Goal: Entertainment & Leisure: Browse casually

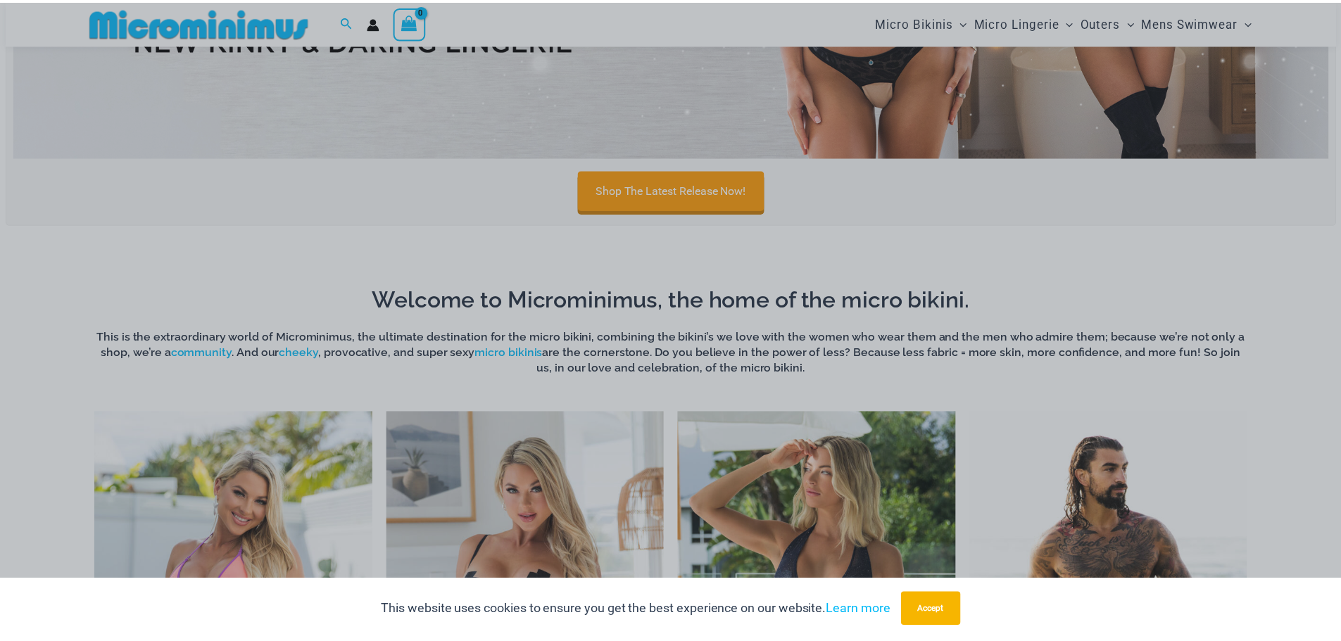
scroll to position [904, 0]
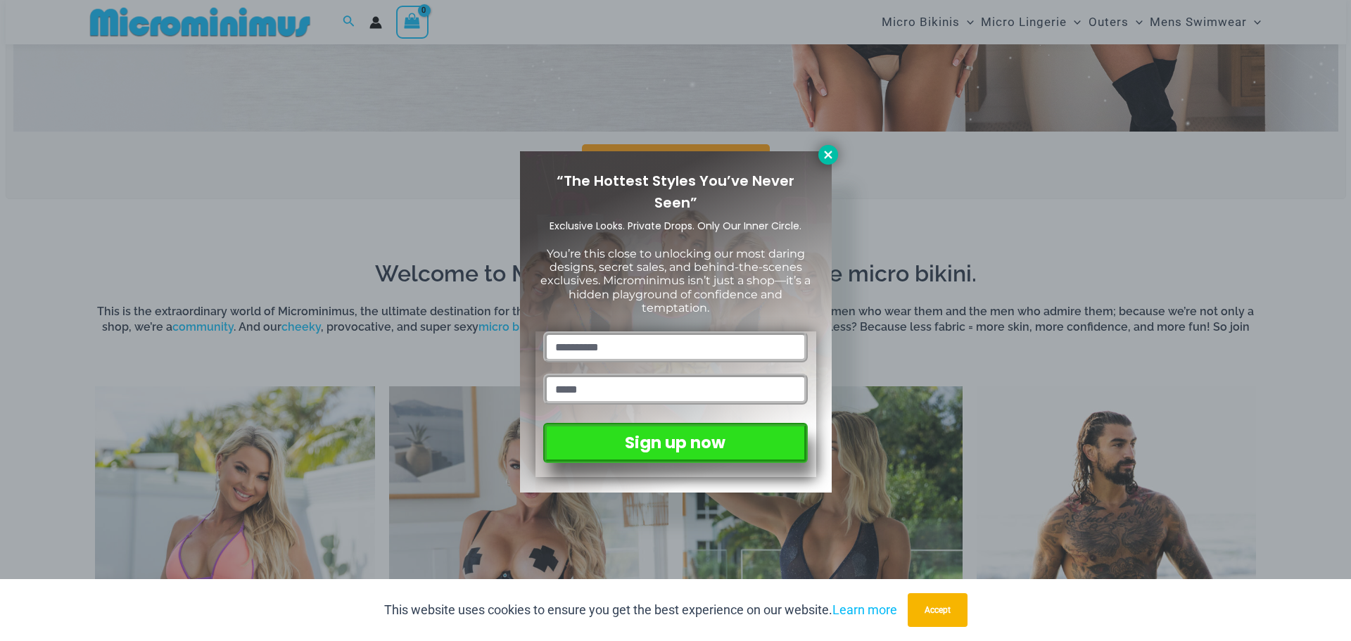
click at [830, 159] on icon at bounding box center [828, 155] width 13 height 13
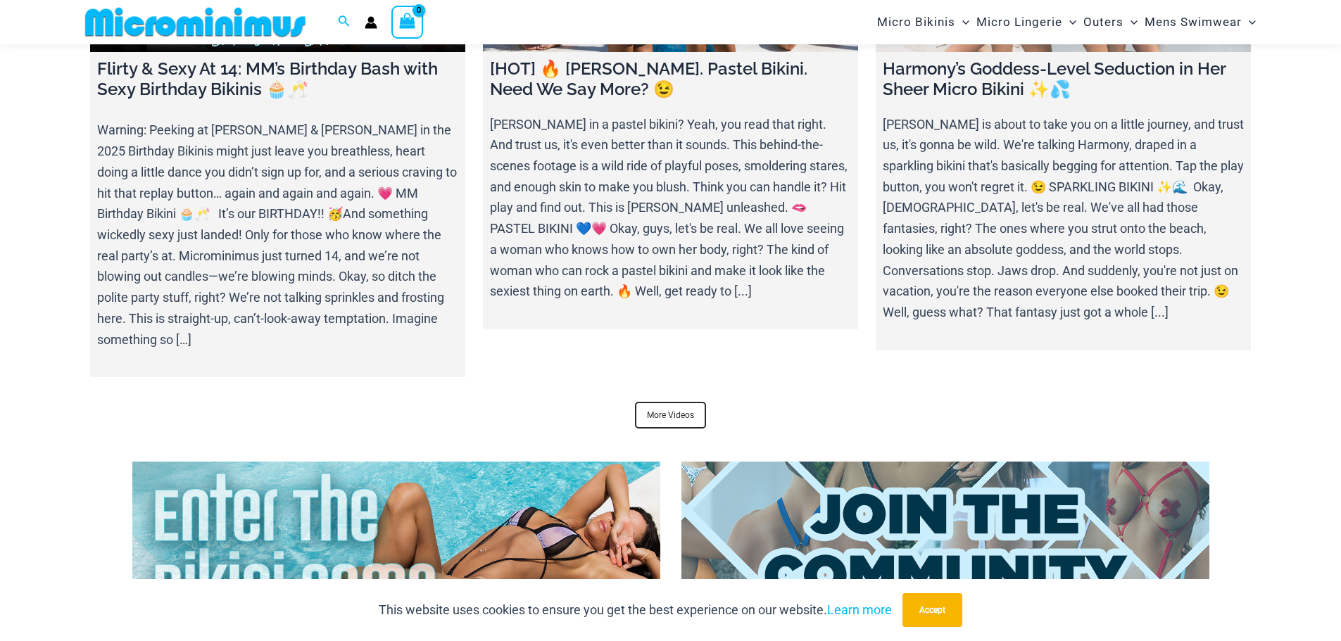
scroll to position [5549, 0]
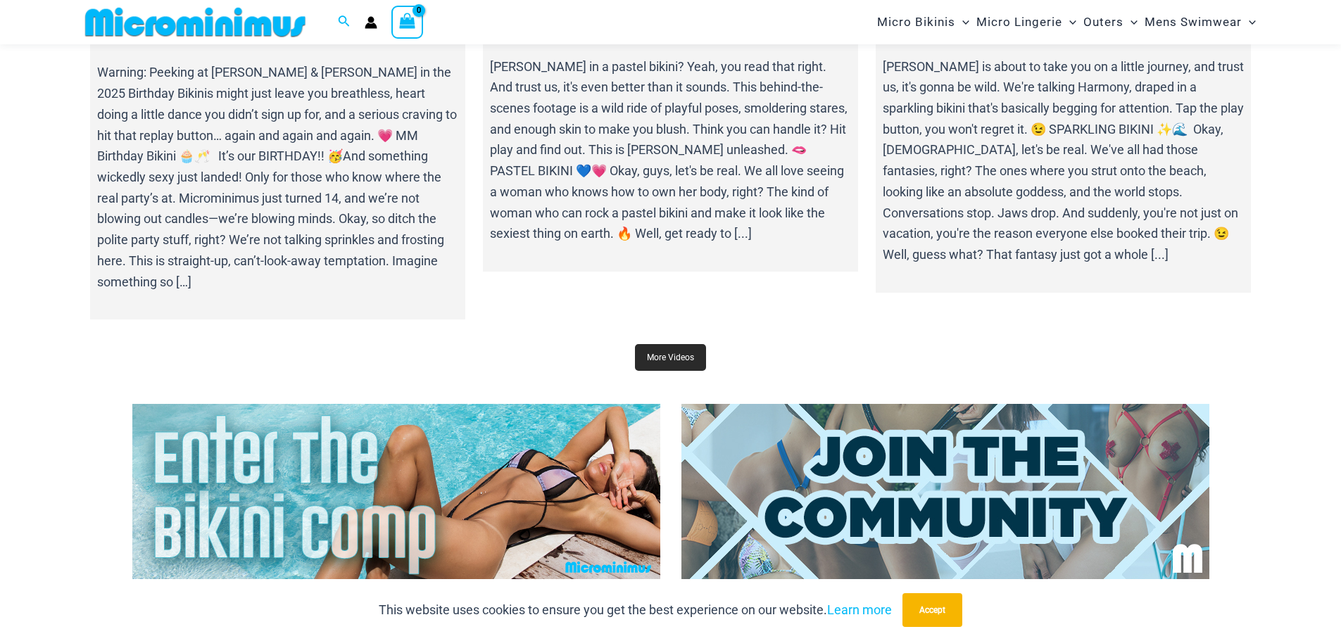
click at [666, 344] on link "More Videos" at bounding box center [670, 357] width 71 height 27
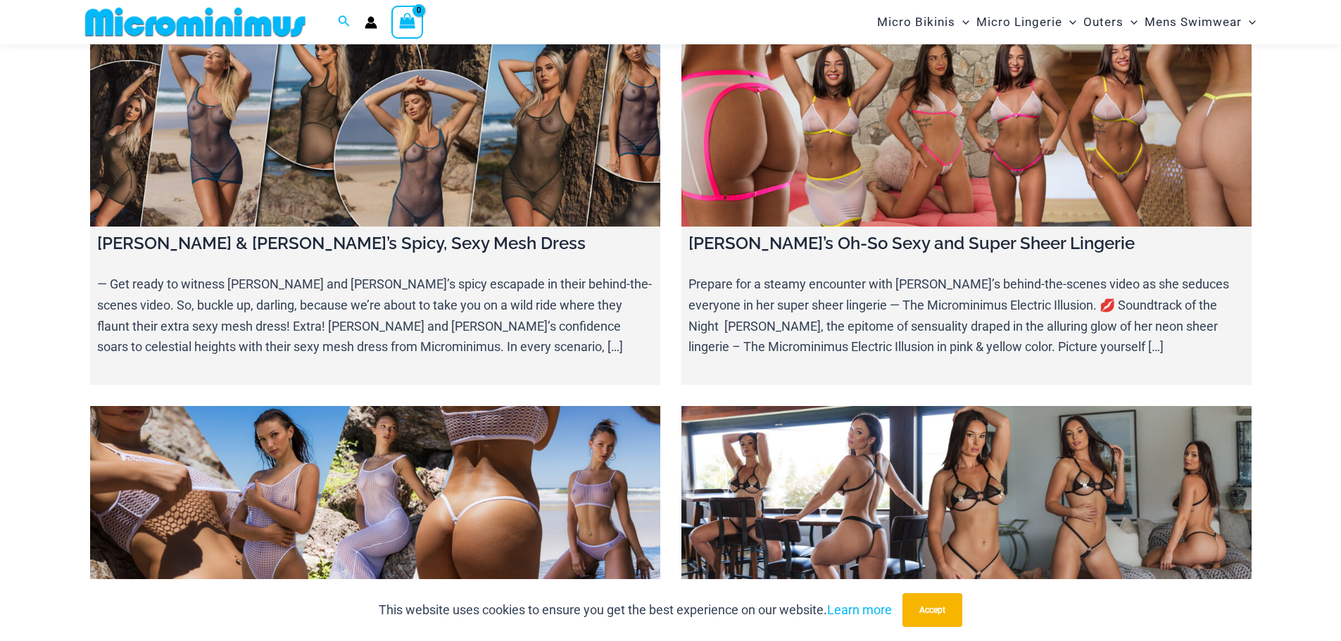
scroll to position [6463, 0]
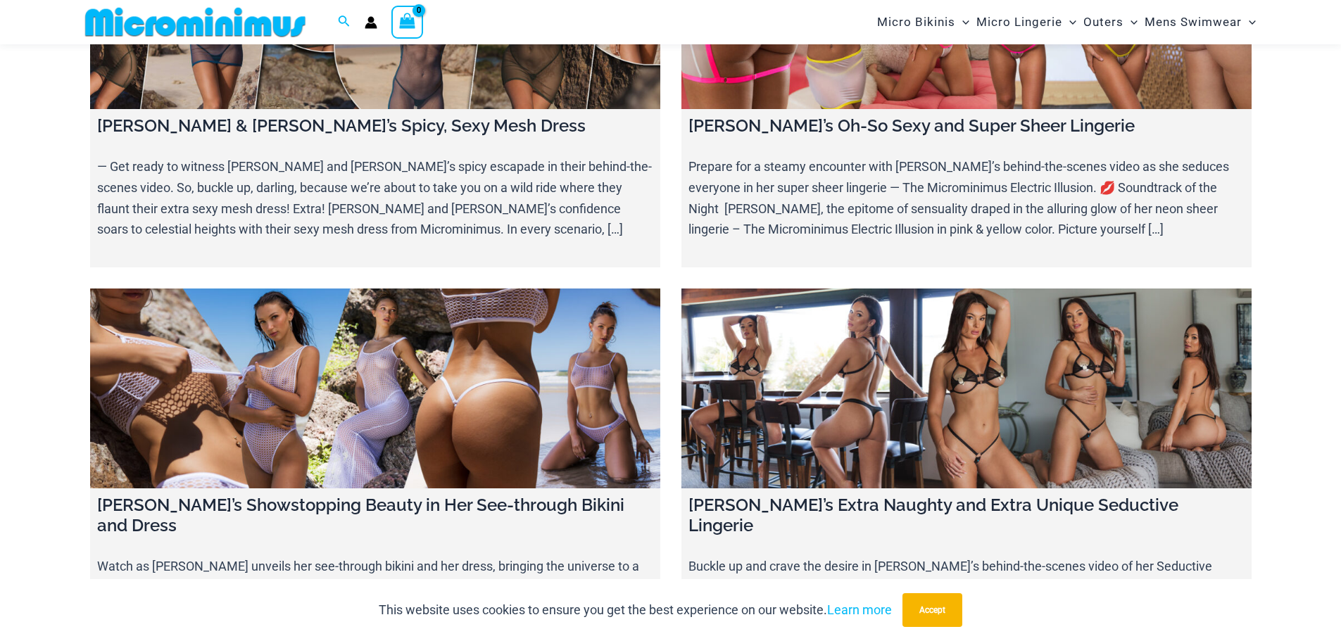
click at [452, 320] on link at bounding box center [375, 389] width 570 height 200
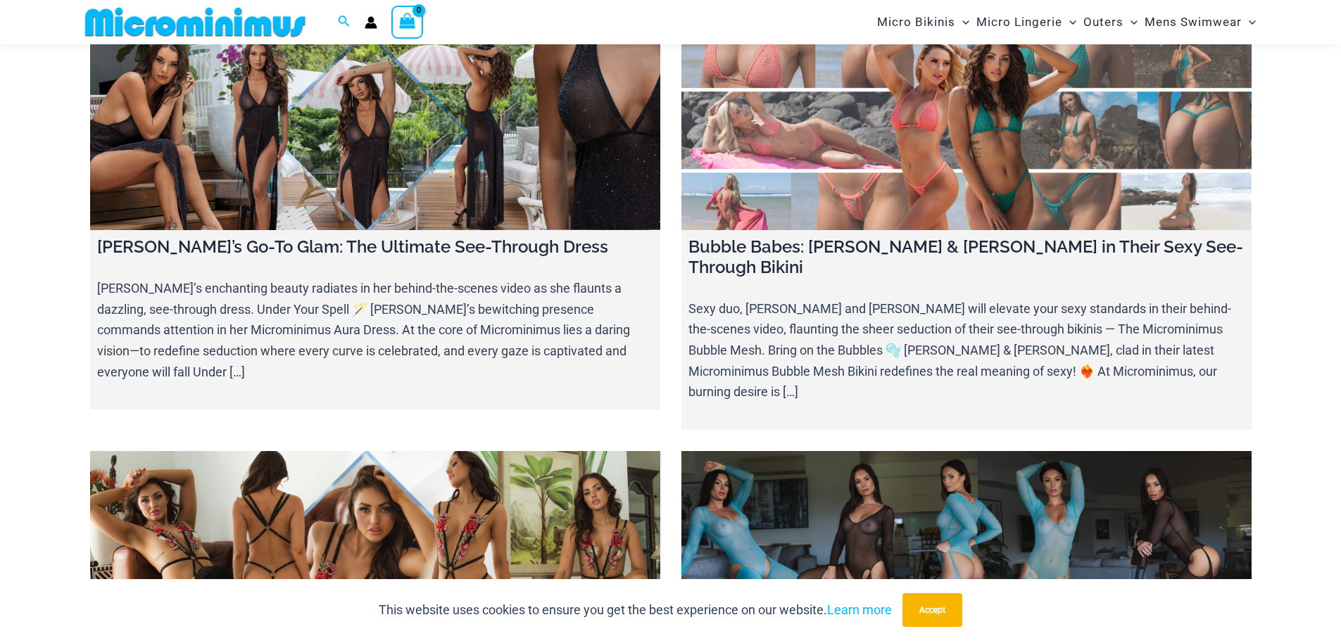
scroll to position [7520, 0]
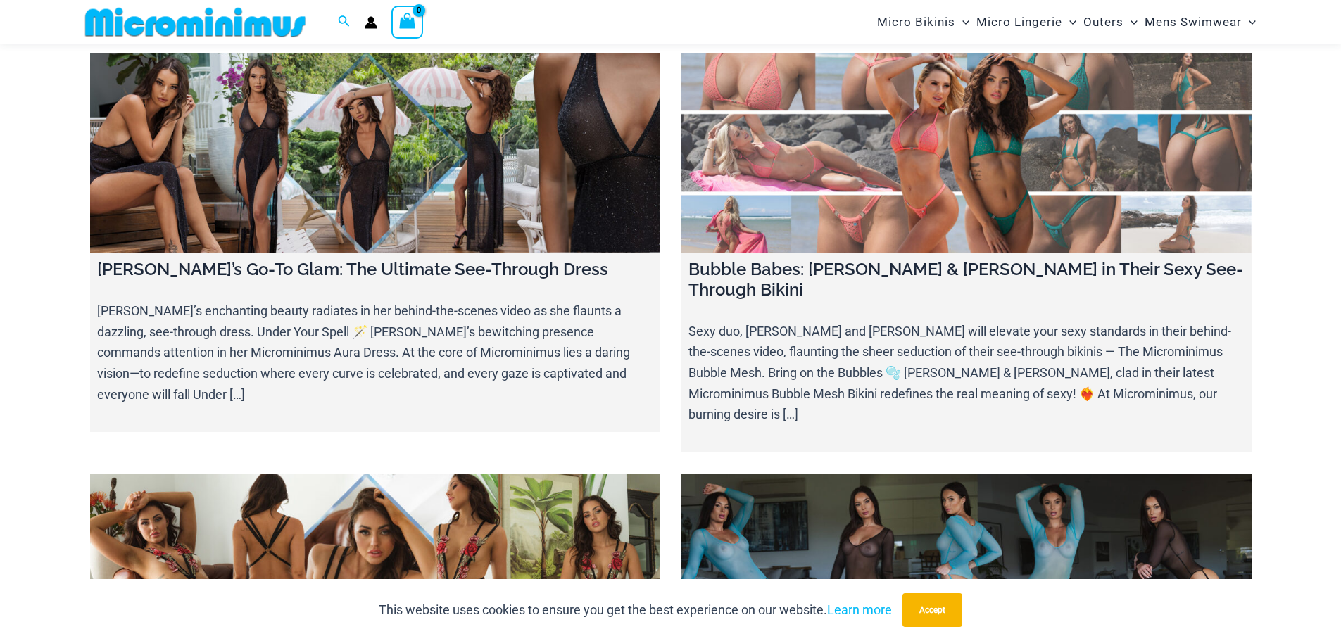
click at [956, 474] on link at bounding box center [966, 574] width 570 height 200
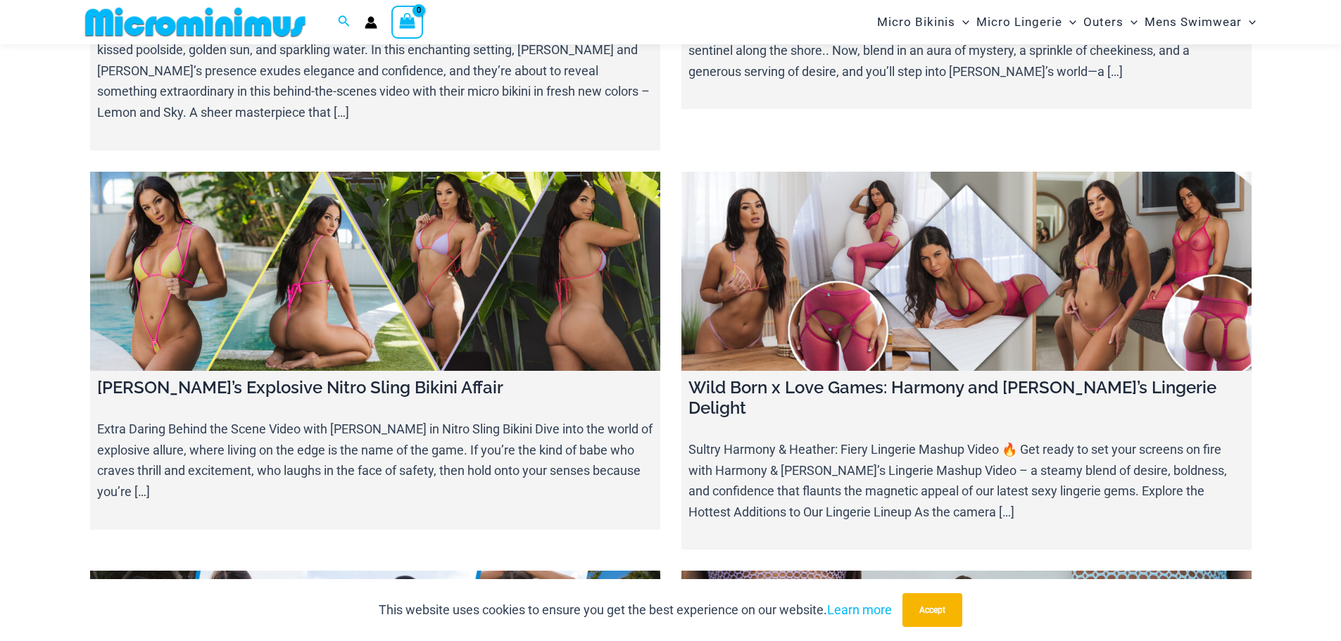
scroll to position [10265, 0]
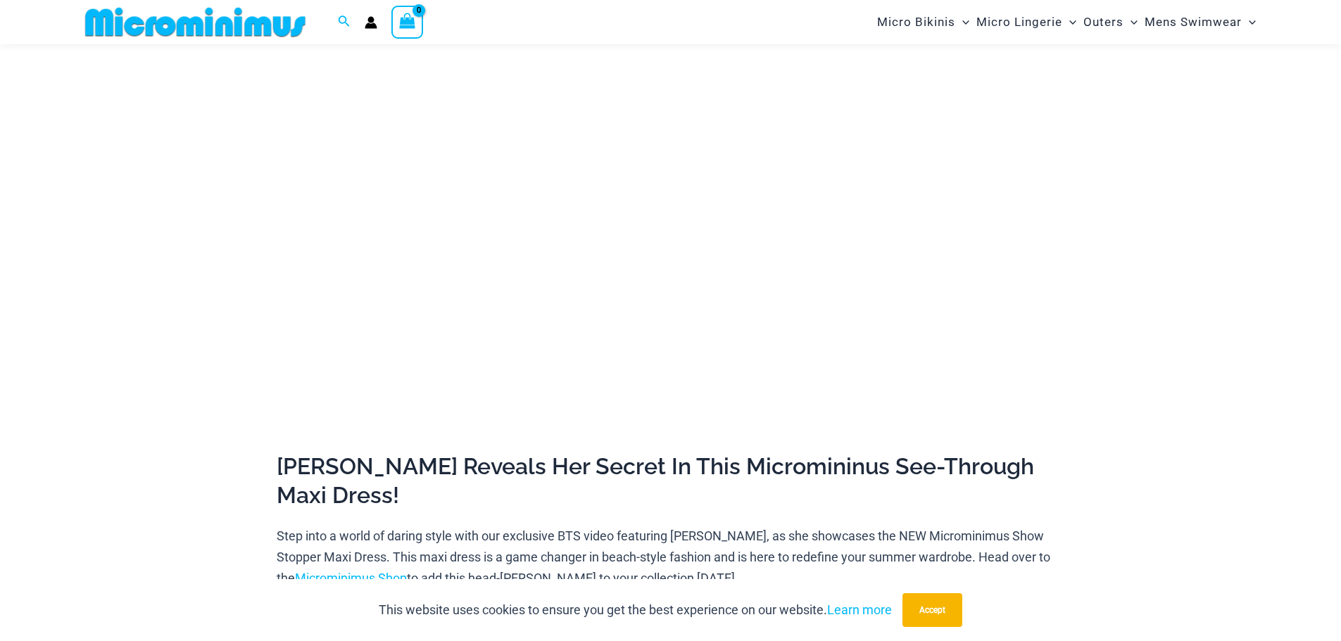
scroll to position [130, 0]
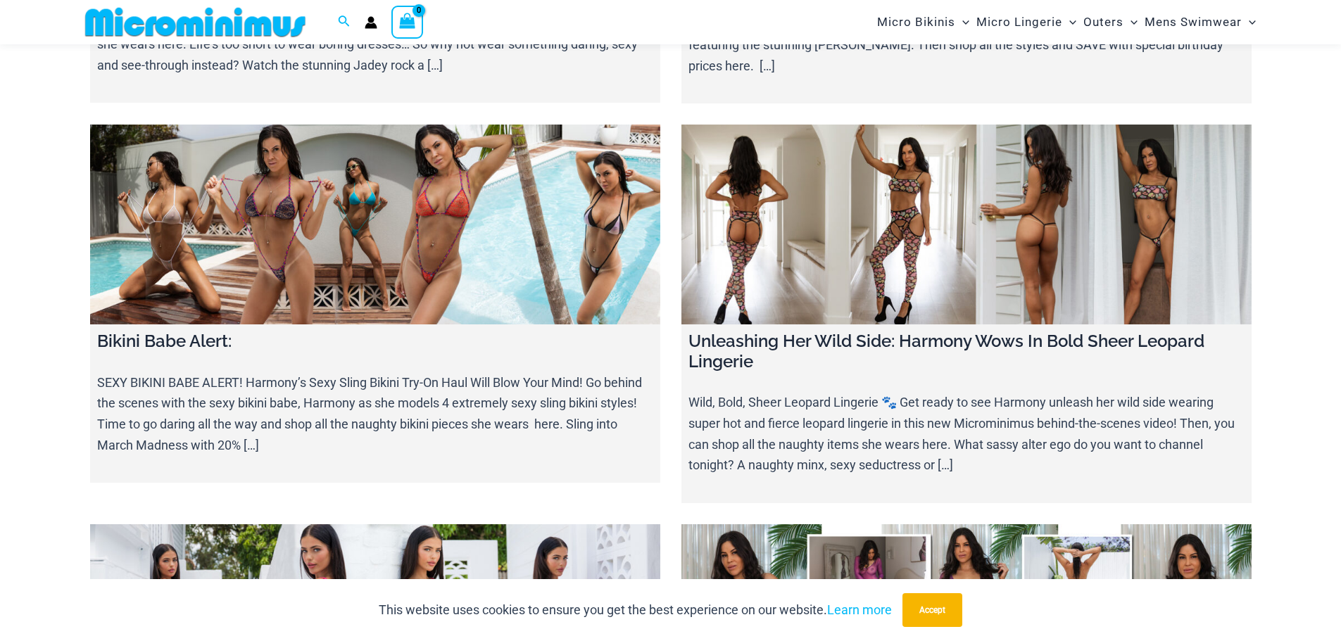
scroll to position [12236, 0]
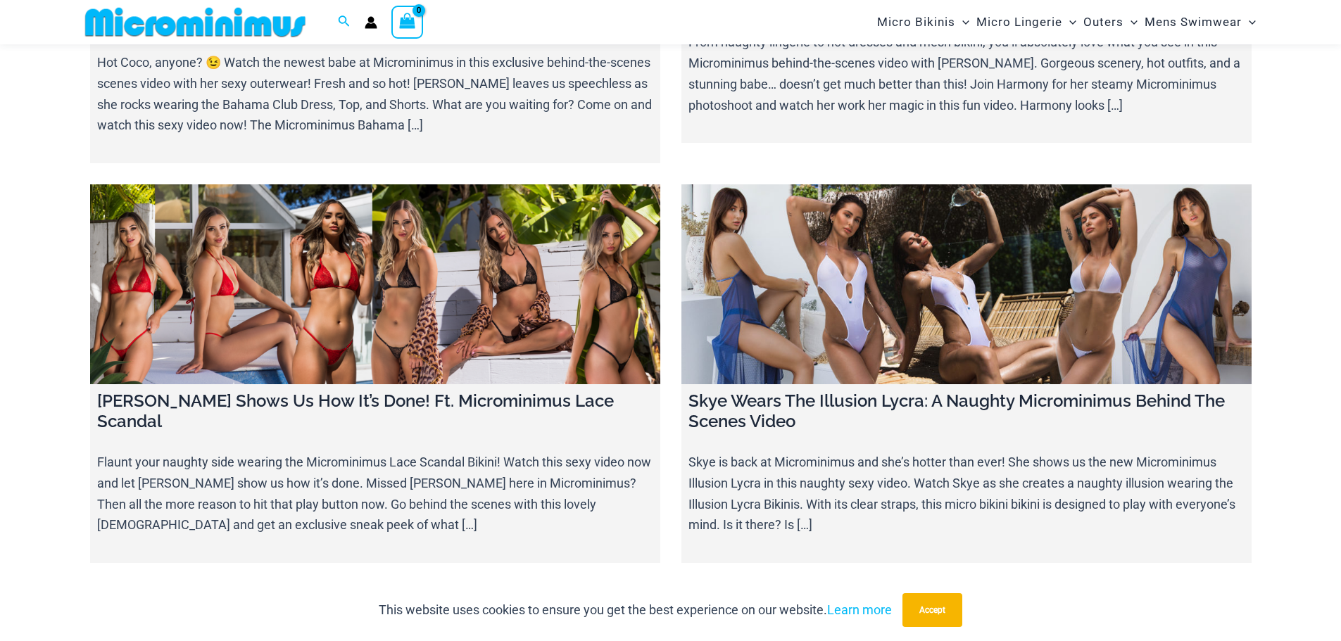
scroll to position [16741, 0]
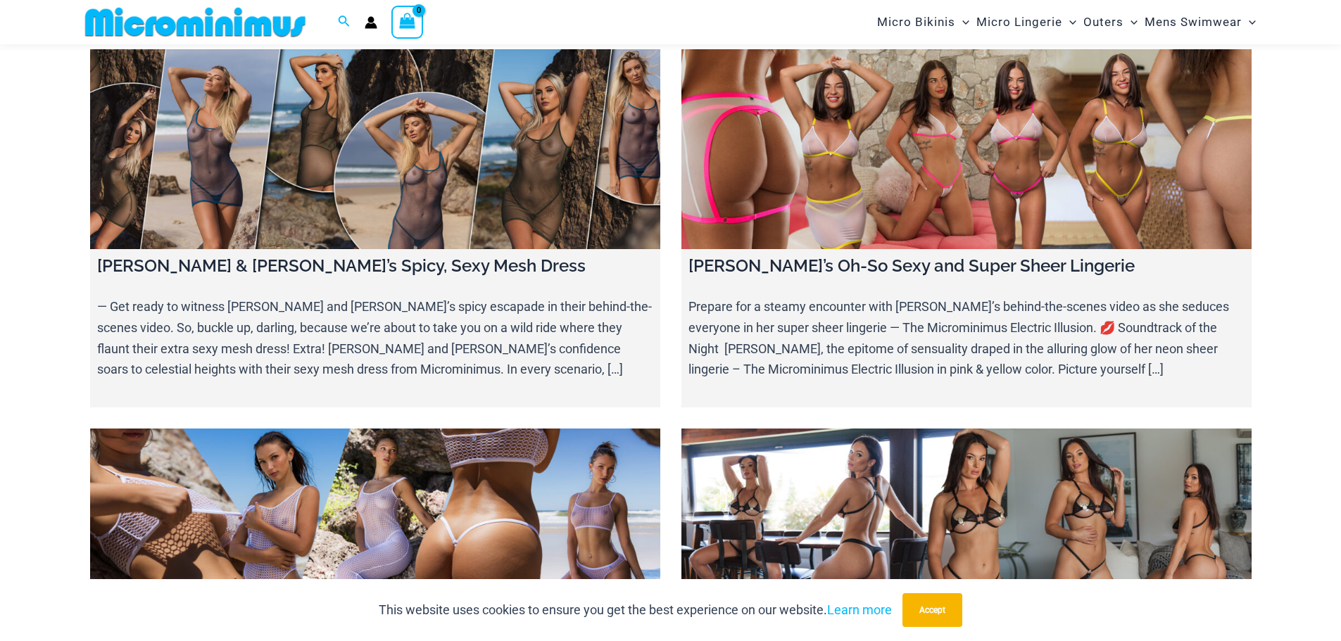
scroll to position [6324, 0]
click at [397, 428] on link at bounding box center [375, 528] width 570 height 200
